Goal: Find specific page/section: Find specific page/section

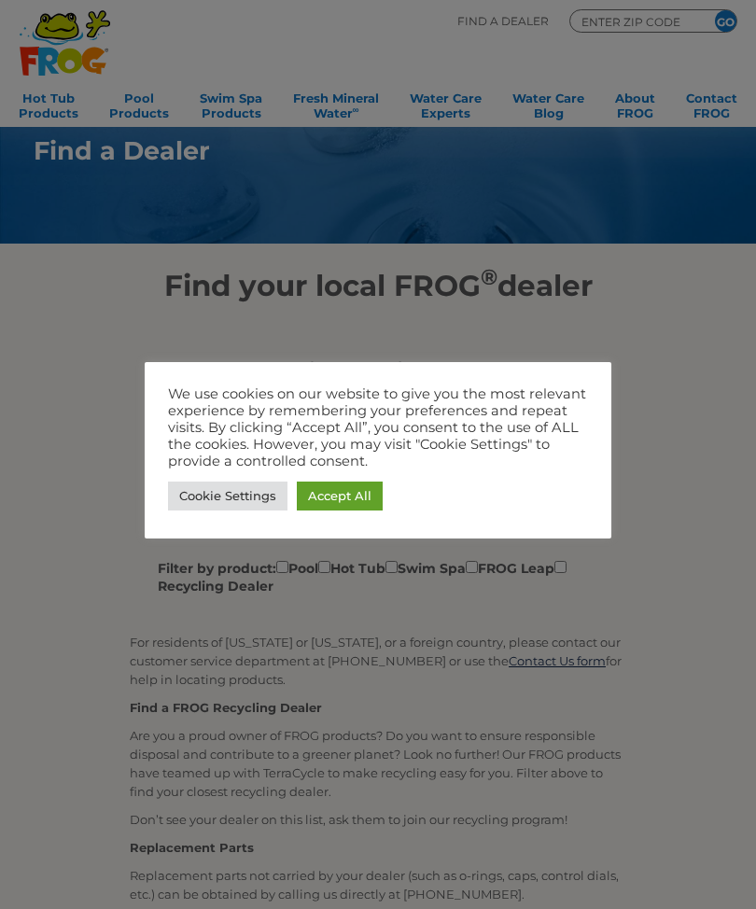
click at [740, 357] on div at bounding box center [378, 454] width 756 height 909
click at [347, 493] on link "Accept All" at bounding box center [340, 496] width 86 height 29
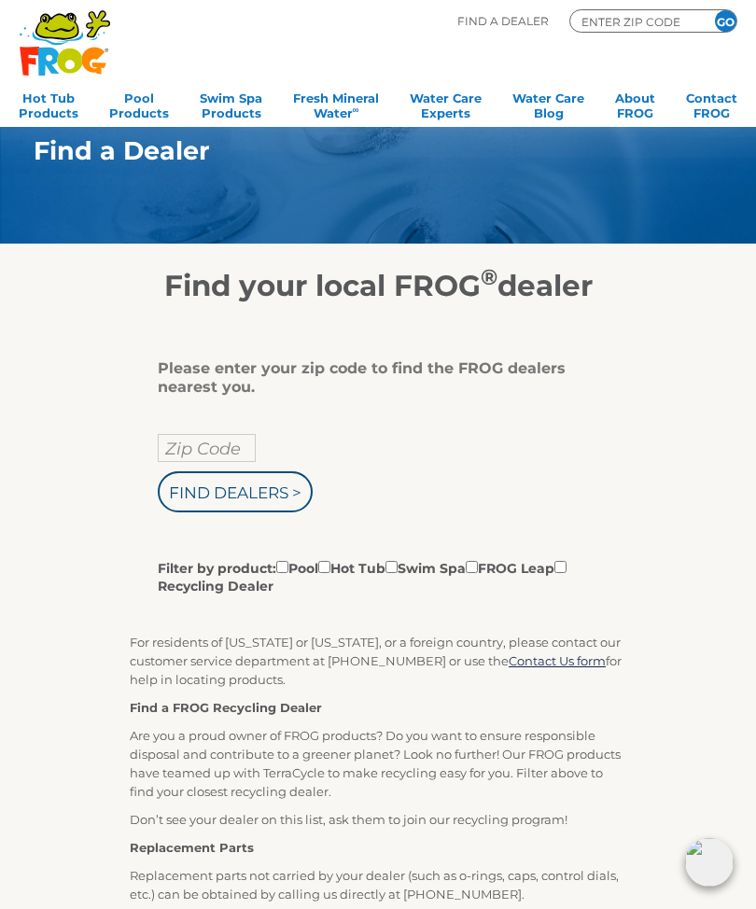
click at [230, 441] on input "Zip Code" at bounding box center [207, 448] width 98 height 28
type input "Zip Code"
click at [263, 443] on div "Find Dealers > Filter by product: Pool Hot Tub Swim Spa FROG Leap Recycling Dea…" at bounding box center [371, 514] width 426 height 161
type input "Zip Code"
click at [285, 440] on div "Zip Code Find Dealers > Filter by product: Pool Hot Tub Swim Spa FROG Leap Recy…" at bounding box center [371, 514] width 426 height 161
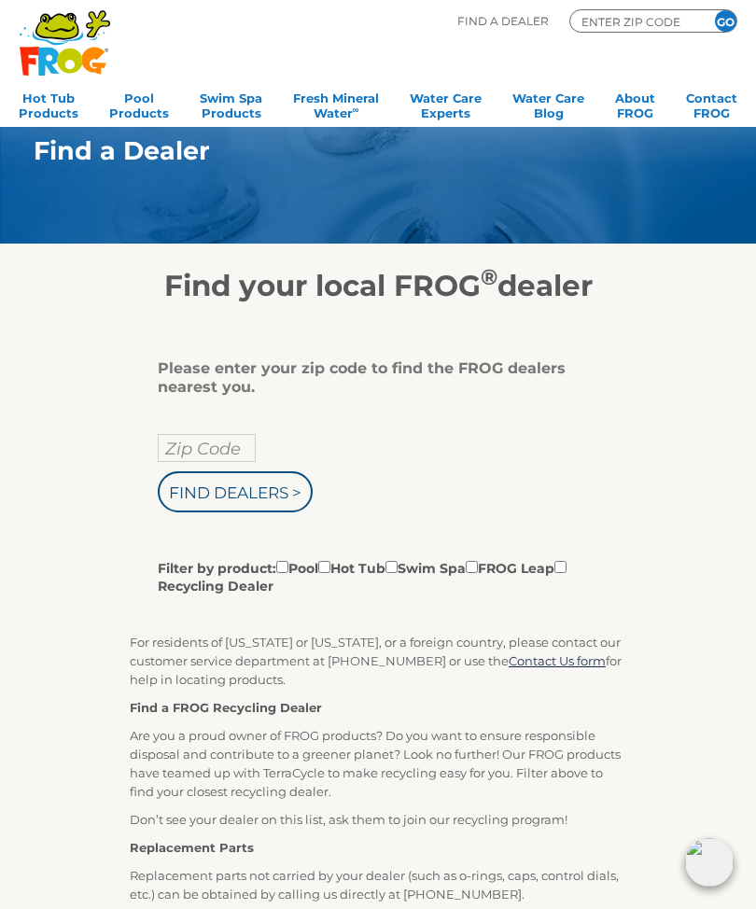
click at [254, 443] on input "Zip Code" at bounding box center [207, 448] width 98 height 28
click at [238, 440] on input "text" at bounding box center [207, 448] width 98 height 28
type input "33322"
click at [276, 494] on input "Find Dealers >" at bounding box center [235, 491] width 155 height 41
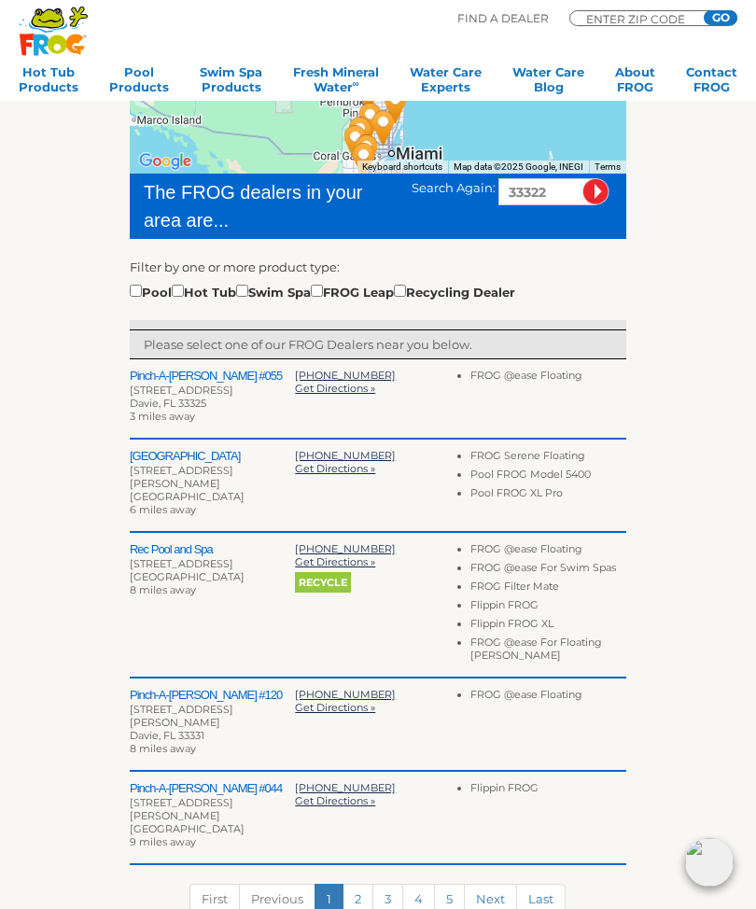
scroll to position [346, 0]
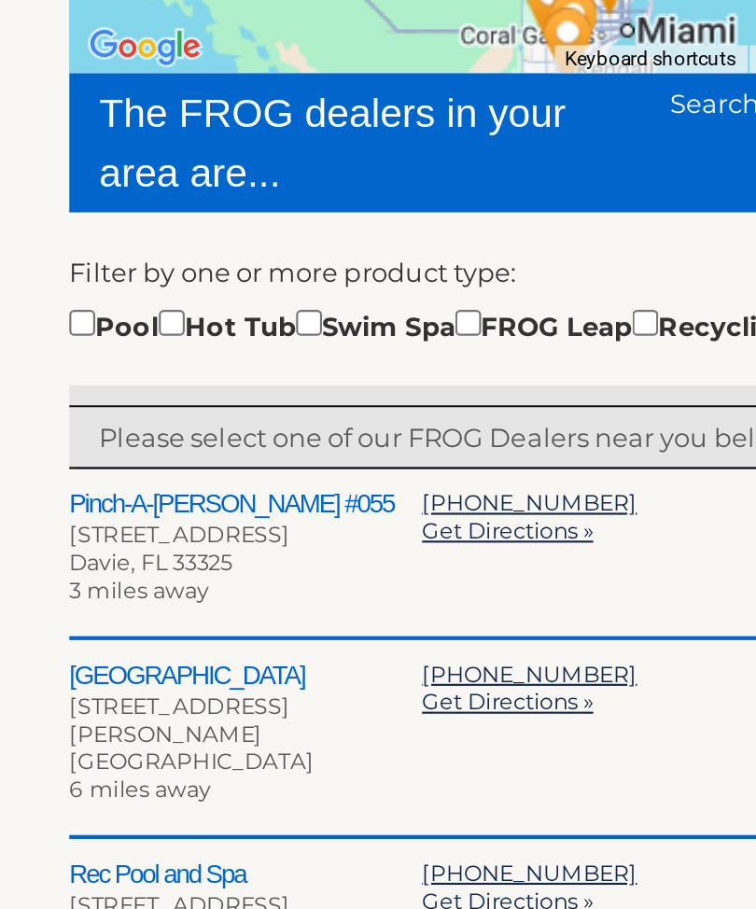
click at [130, 278] on input "checkbox" at bounding box center [136, 284] width 12 height 12
checkbox input "true"
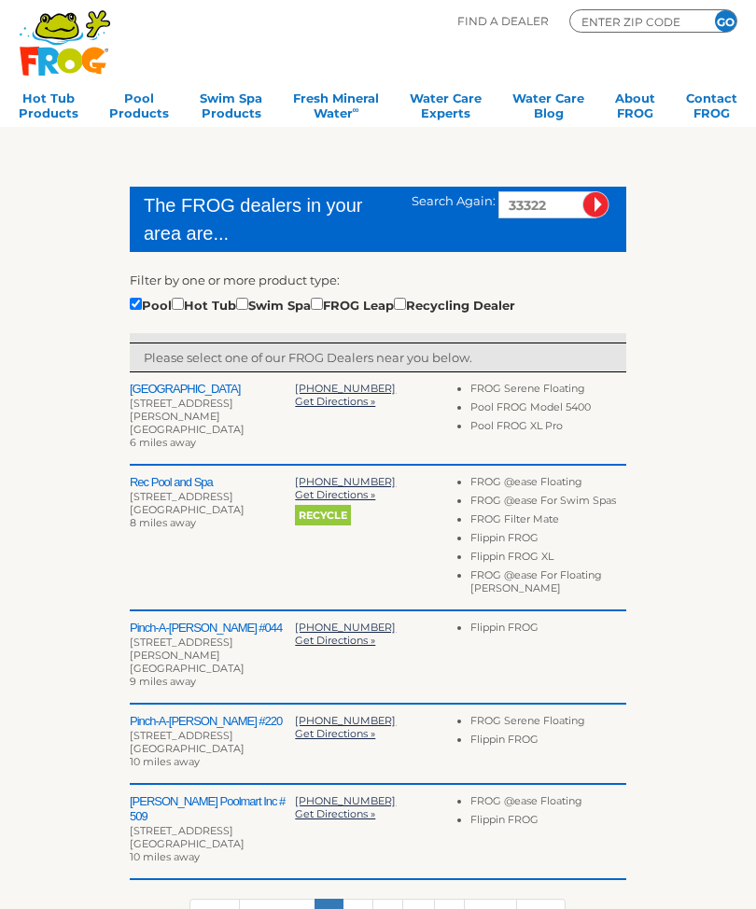
scroll to position [327, 0]
